Goal: Find specific page/section: Find specific page/section

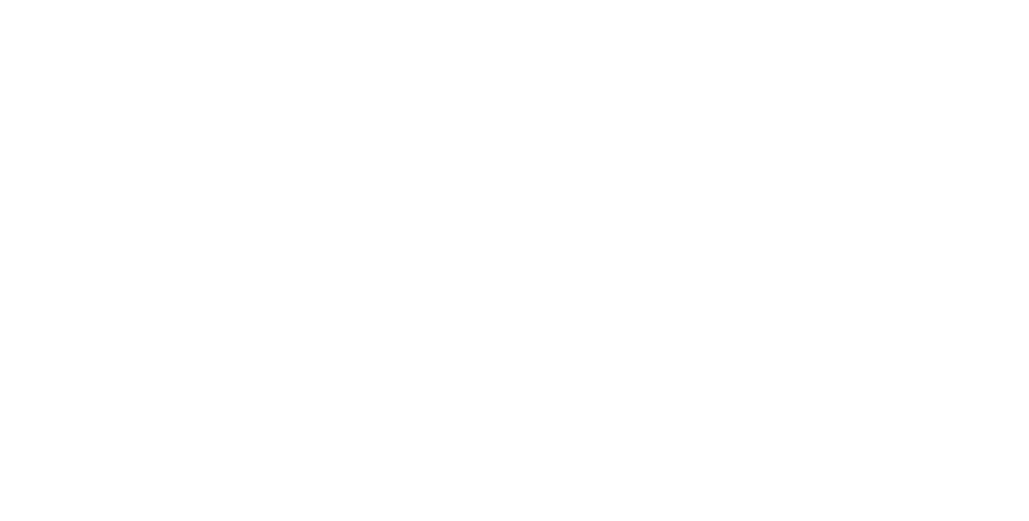
select select "Song"
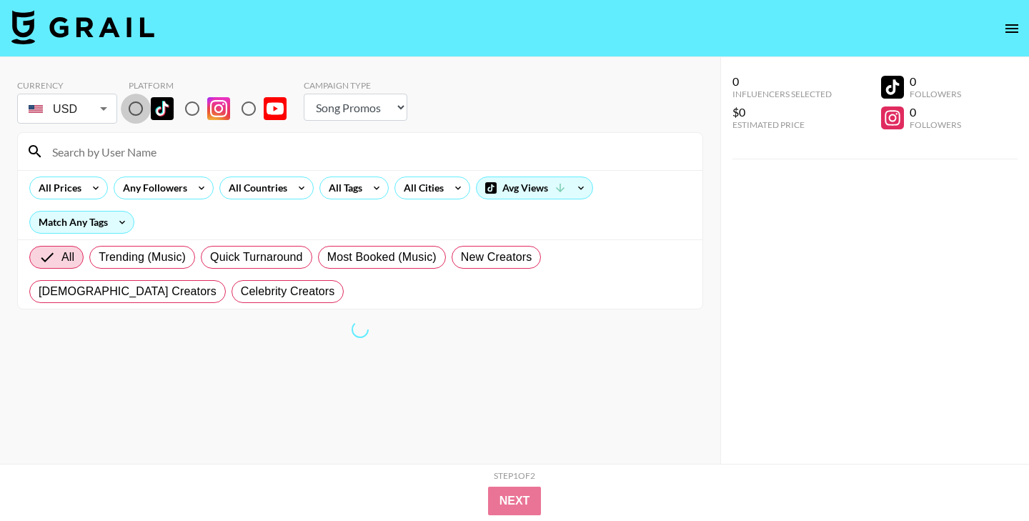
click at [128, 107] on input "radio" at bounding box center [136, 109] width 30 height 30
radio input "true"
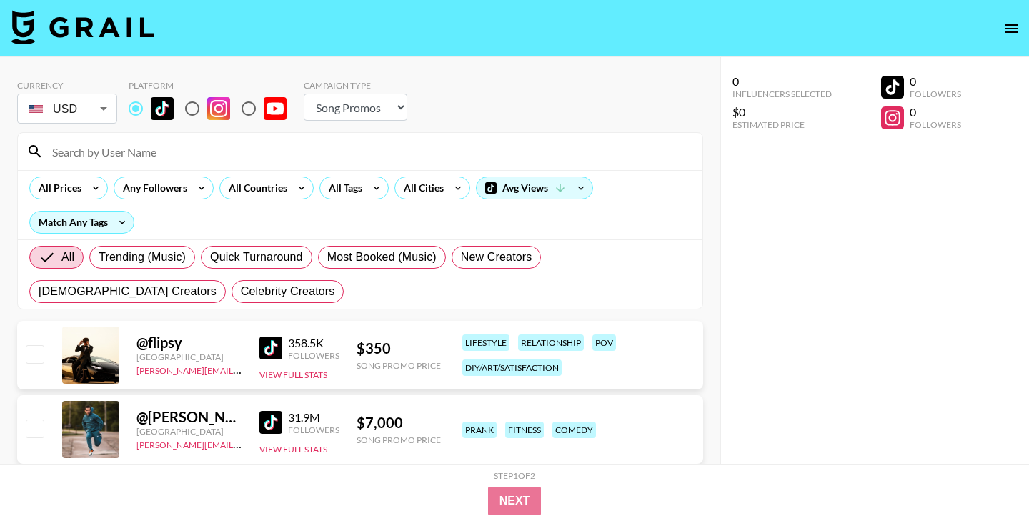
click at [125, 152] on input at bounding box center [369, 151] width 650 height 23
paste input "stevelacy17"
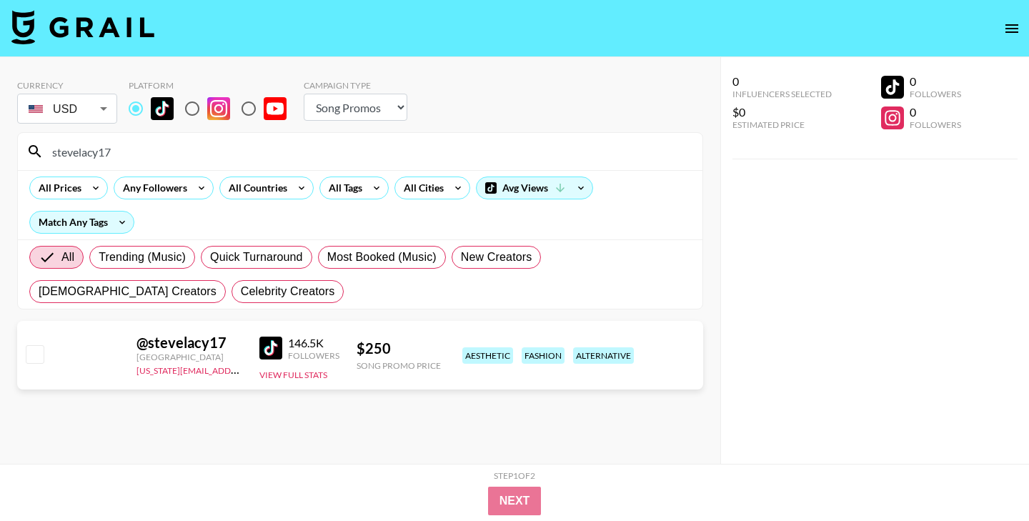
type input "stevelacy17"
click at [176, 161] on input "stevelacy17" at bounding box center [369, 151] width 650 height 23
